Goal: Information Seeking & Learning: Learn about a topic

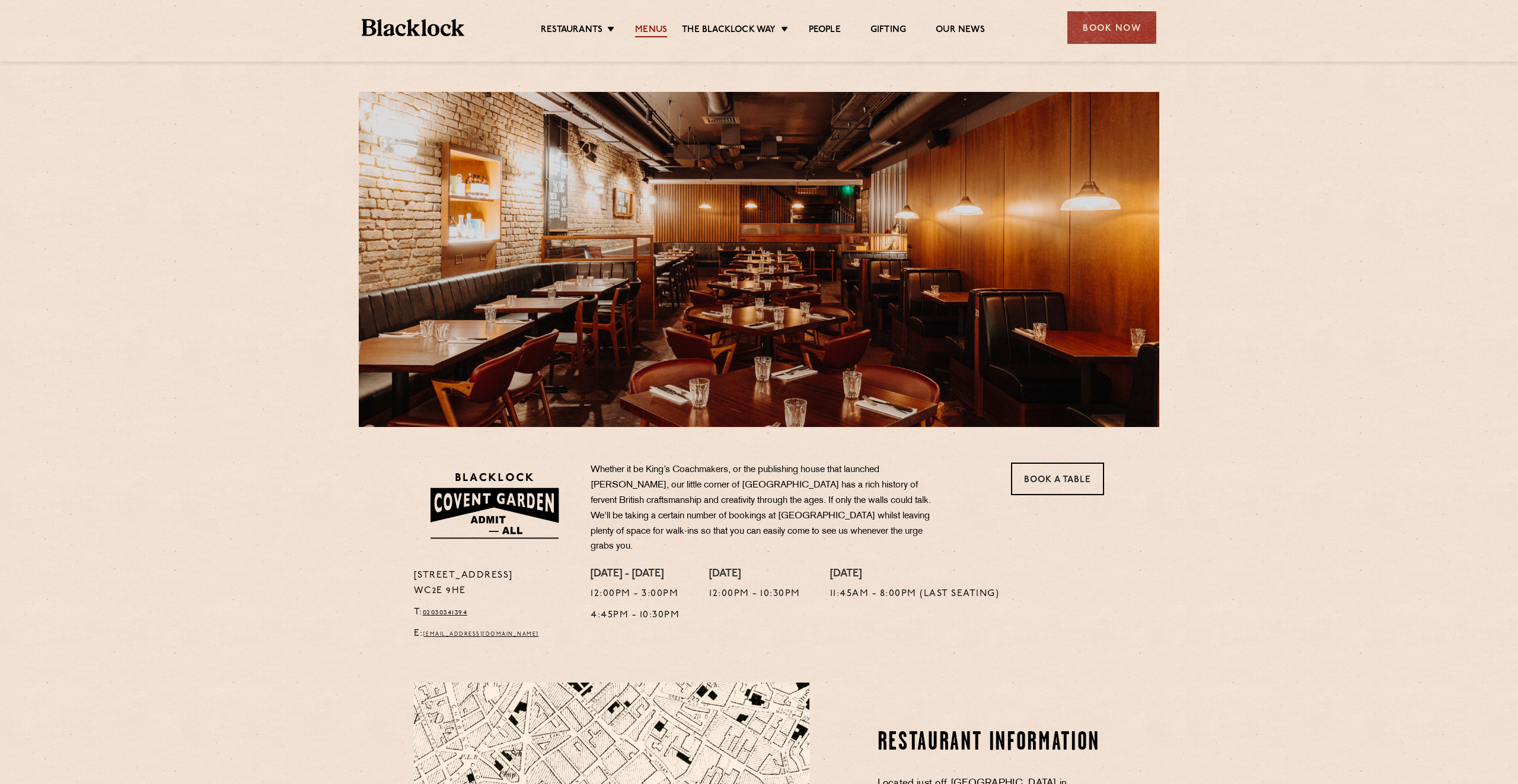
click at [635, 32] on link "Menus" at bounding box center [651, 31] width 32 height 13
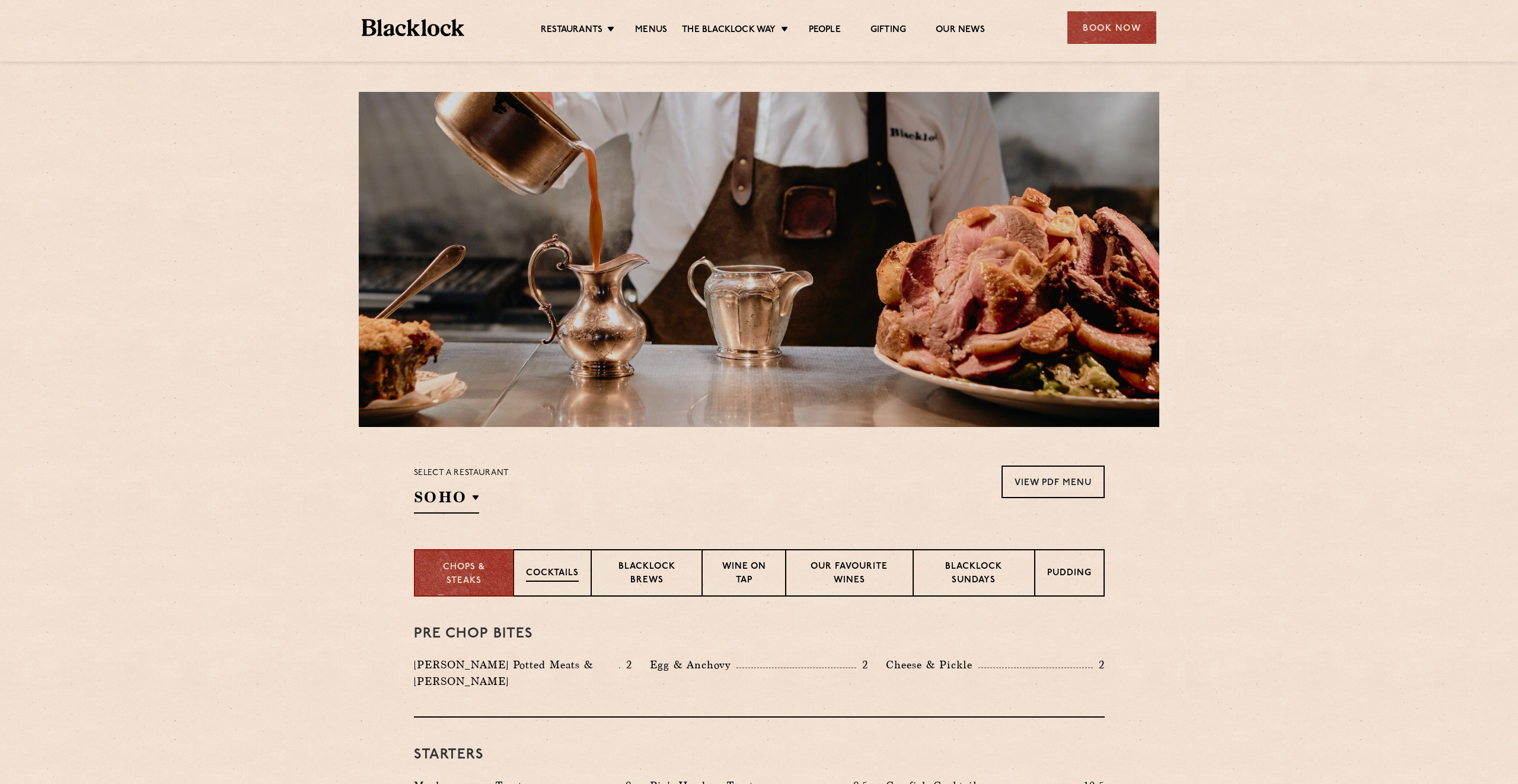
click at [552, 569] on p "Cocktails" at bounding box center [552, 574] width 53 height 15
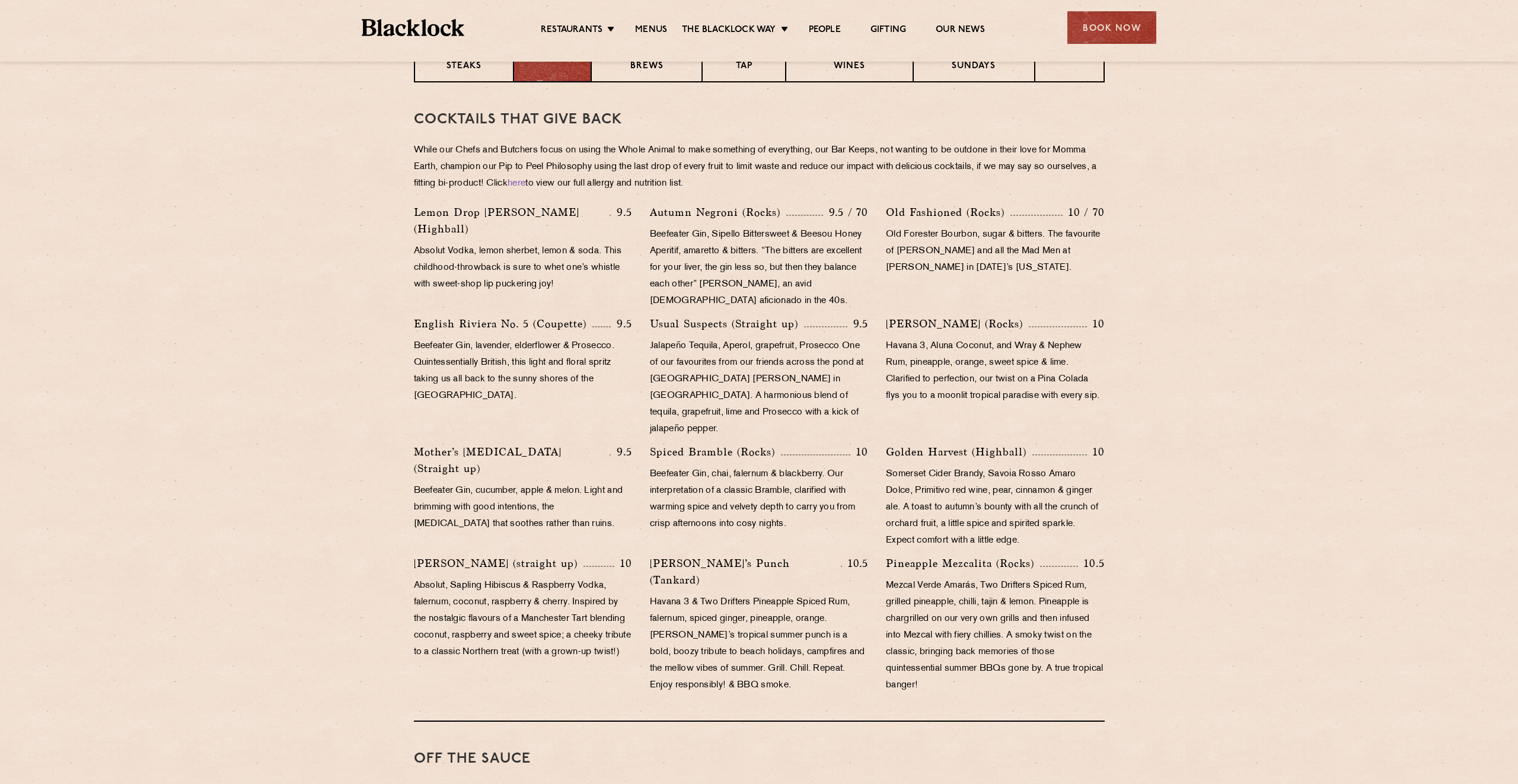
scroll to position [517, 0]
click at [478, 68] on p "Chops & Steaks" at bounding box center [463, 56] width 74 height 28
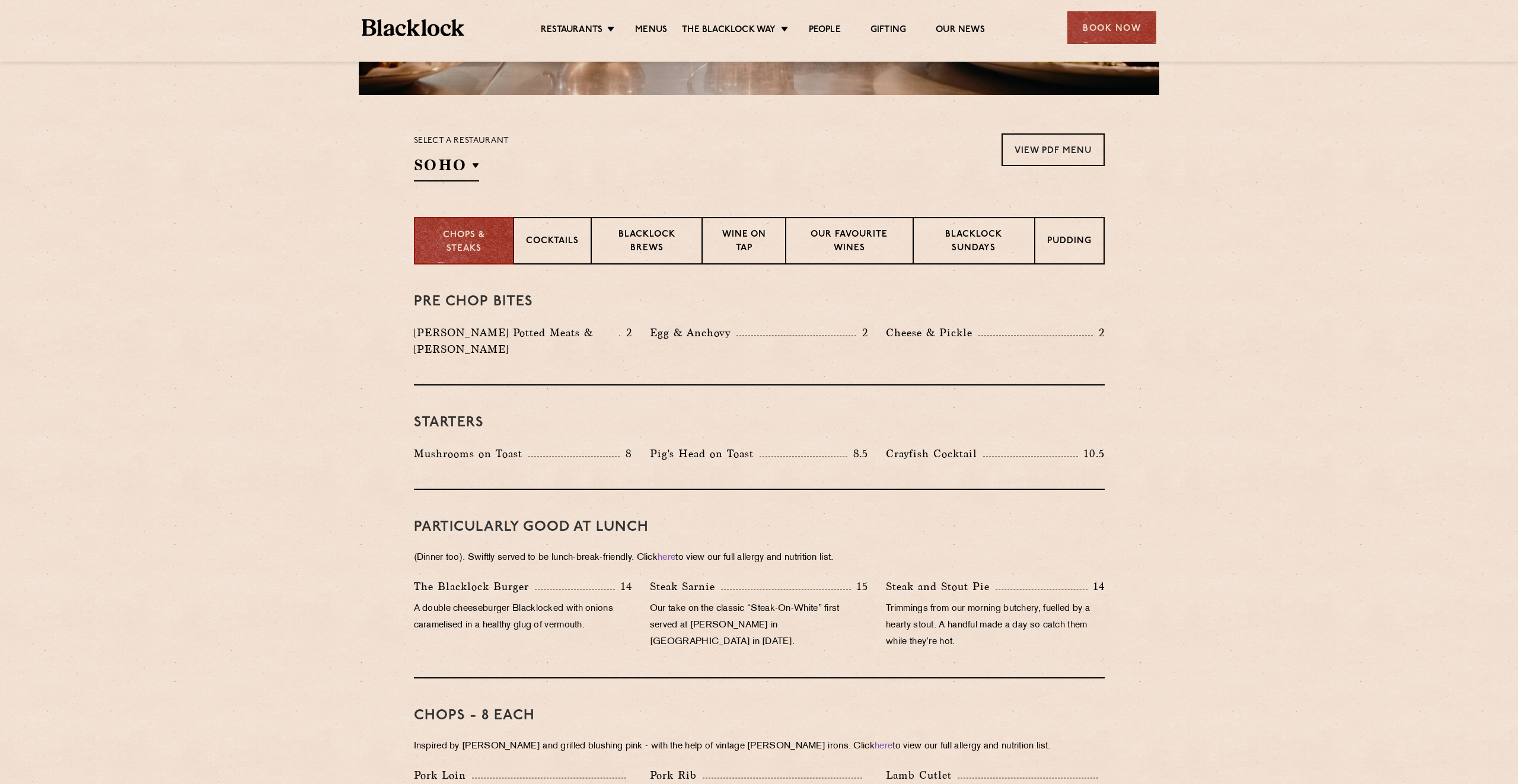
scroll to position [324, 0]
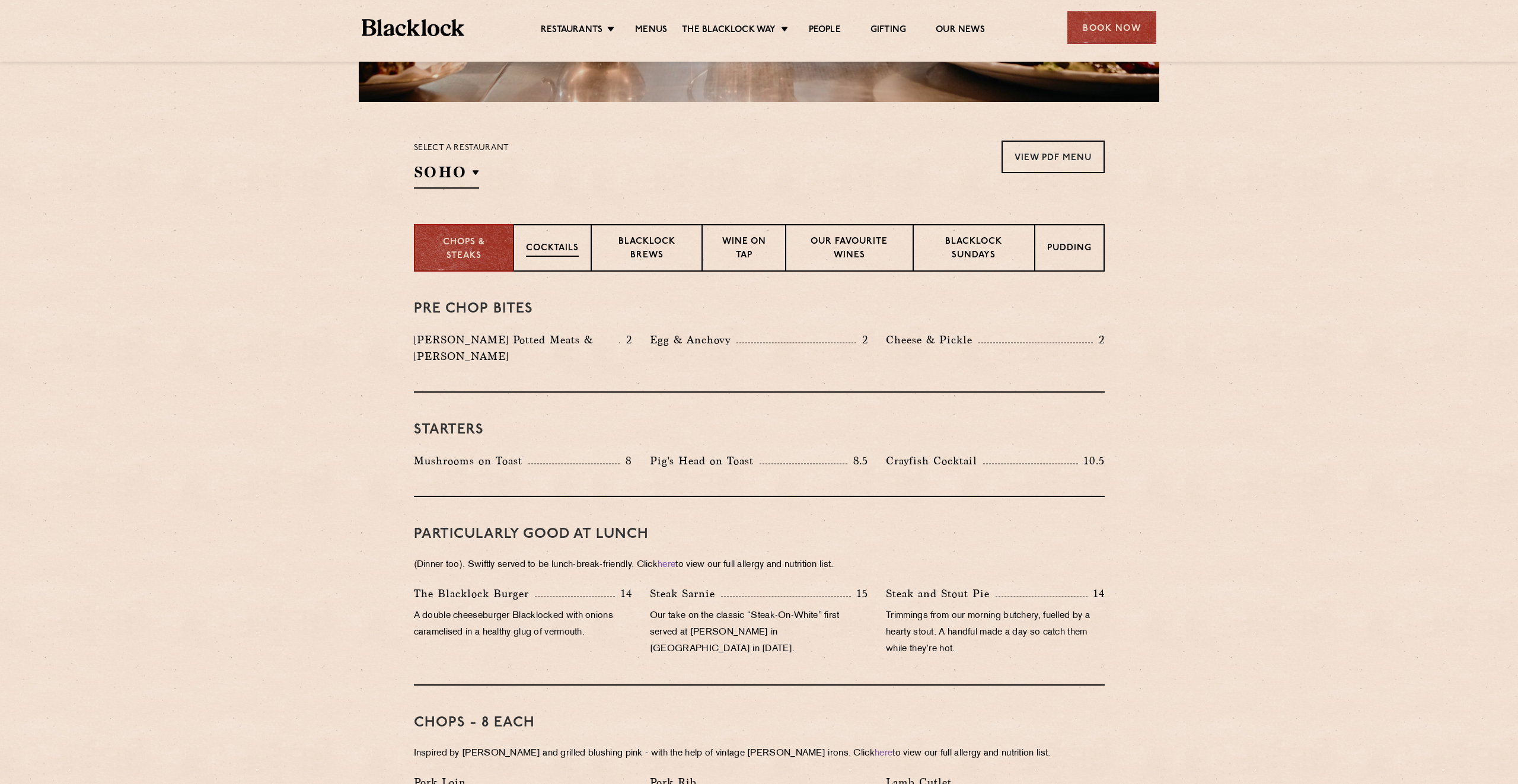
click at [542, 246] on p "Cocktails" at bounding box center [552, 249] width 53 height 15
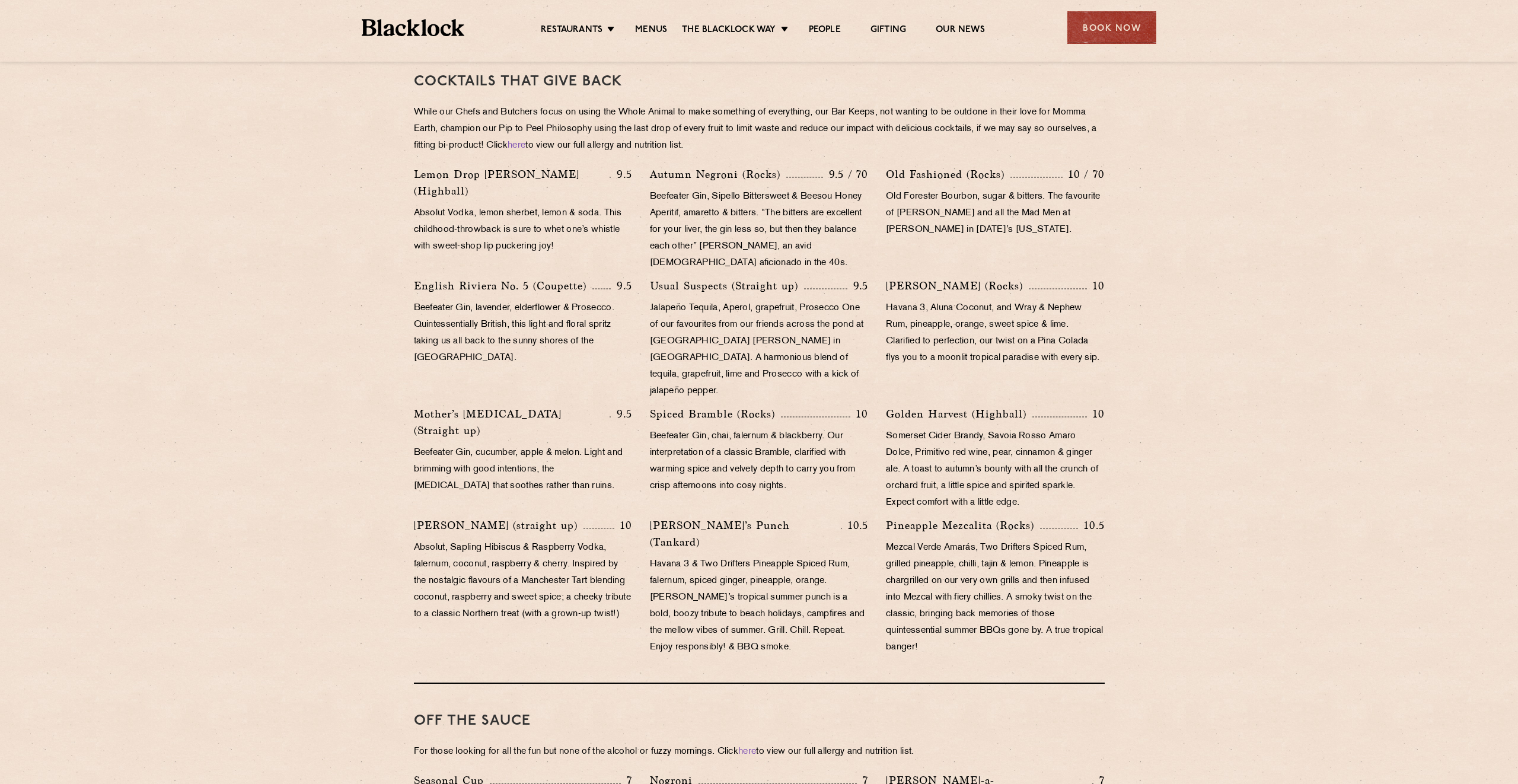
scroll to position [550, 0]
